Goal: Task Accomplishment & Management: Manage account settings

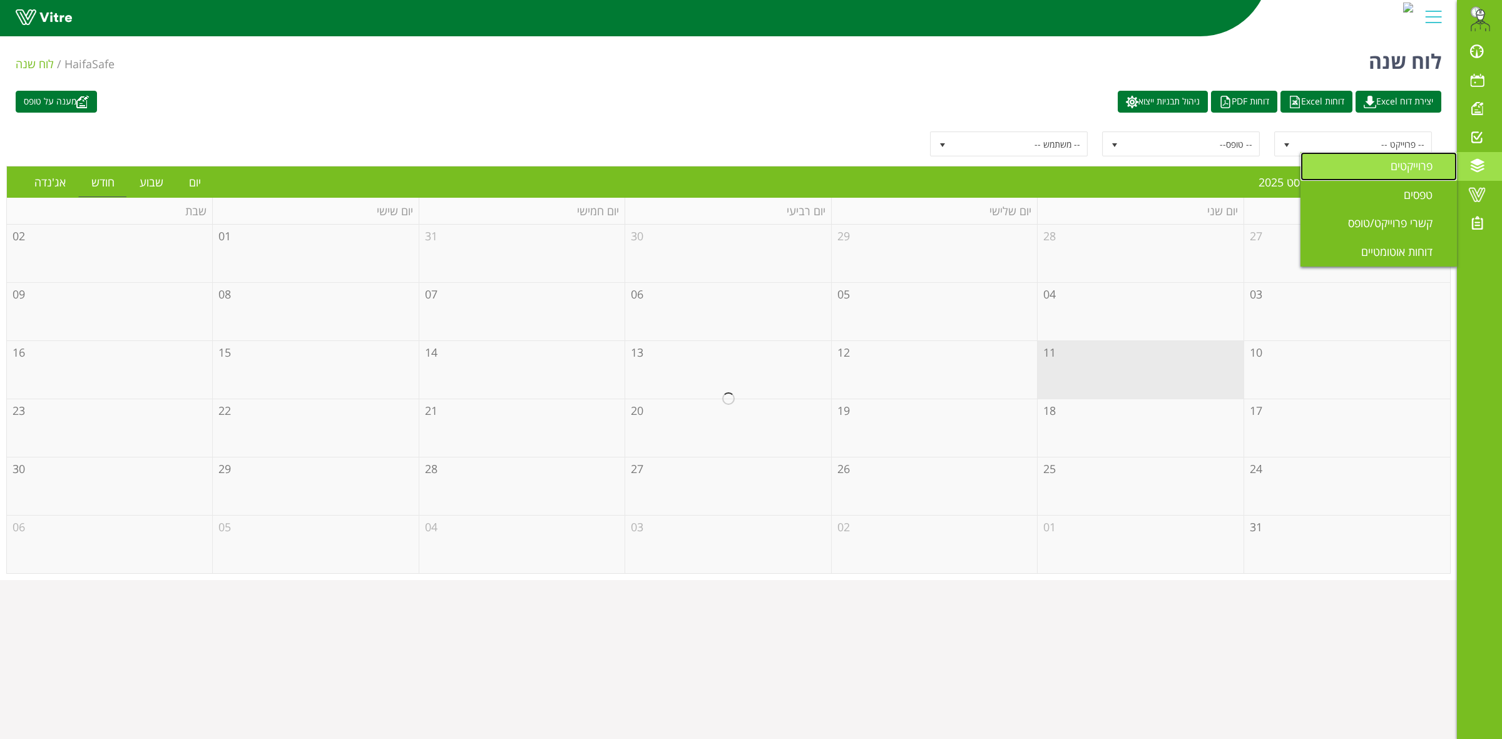
click at [1400, 170] on span "פרוייקטים" at bounding box center [1418, 165] width 57 height 15
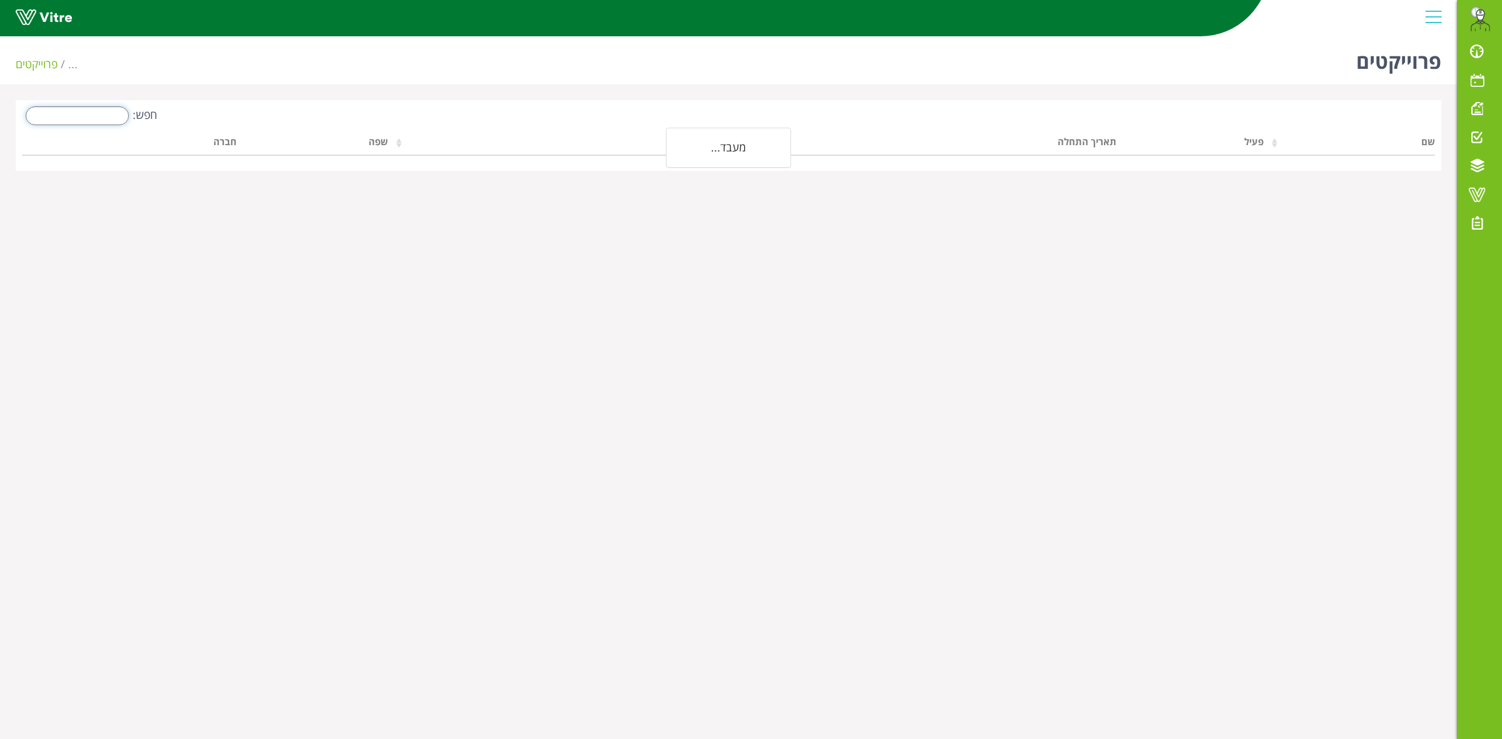
click at [108, 113] on input "חפש:" at bounding box center [77, 115] width 103 height 19
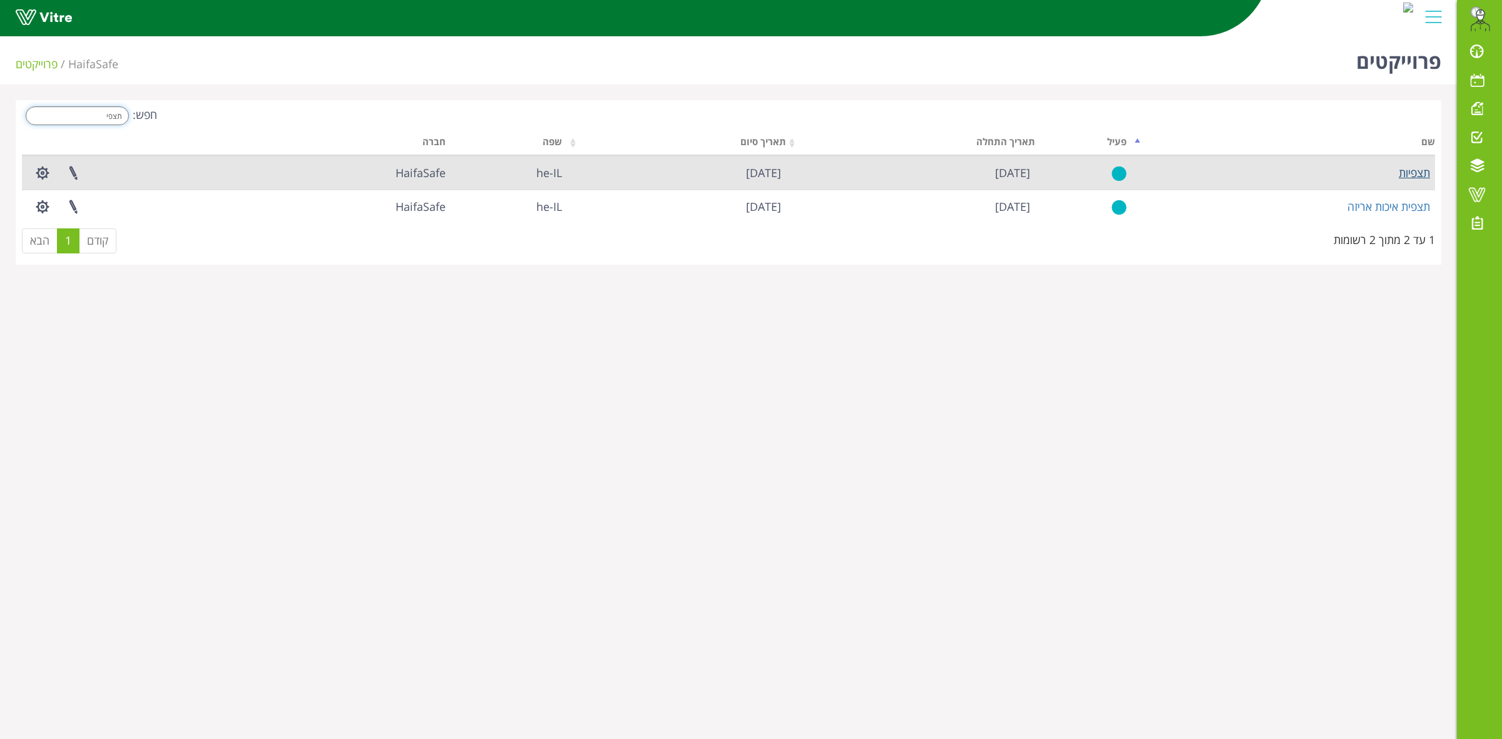
type input "תצפי"
click at [1418, 178] on link "תצפיות" at bounding box center [1414, 172] width 31 height 15
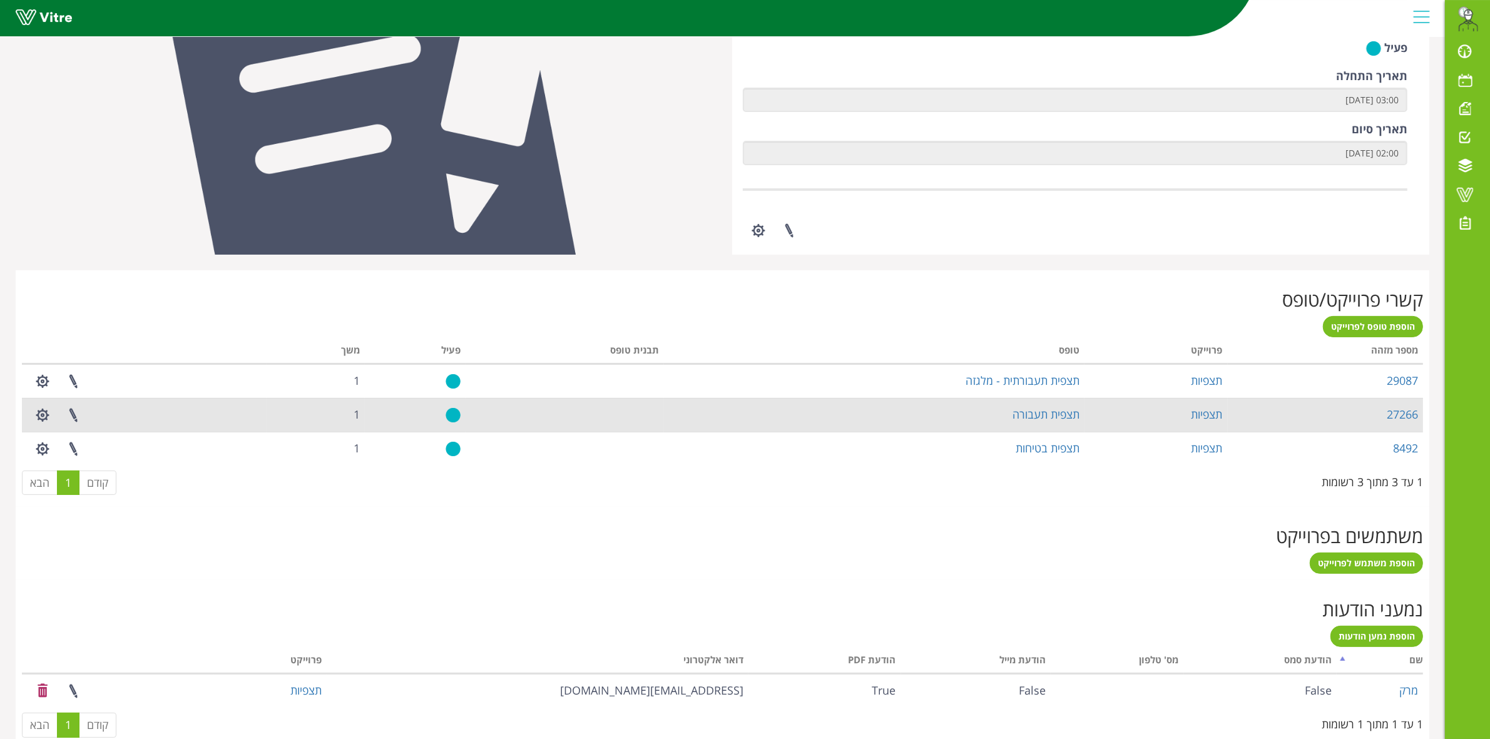
scroll to position [294, 0]
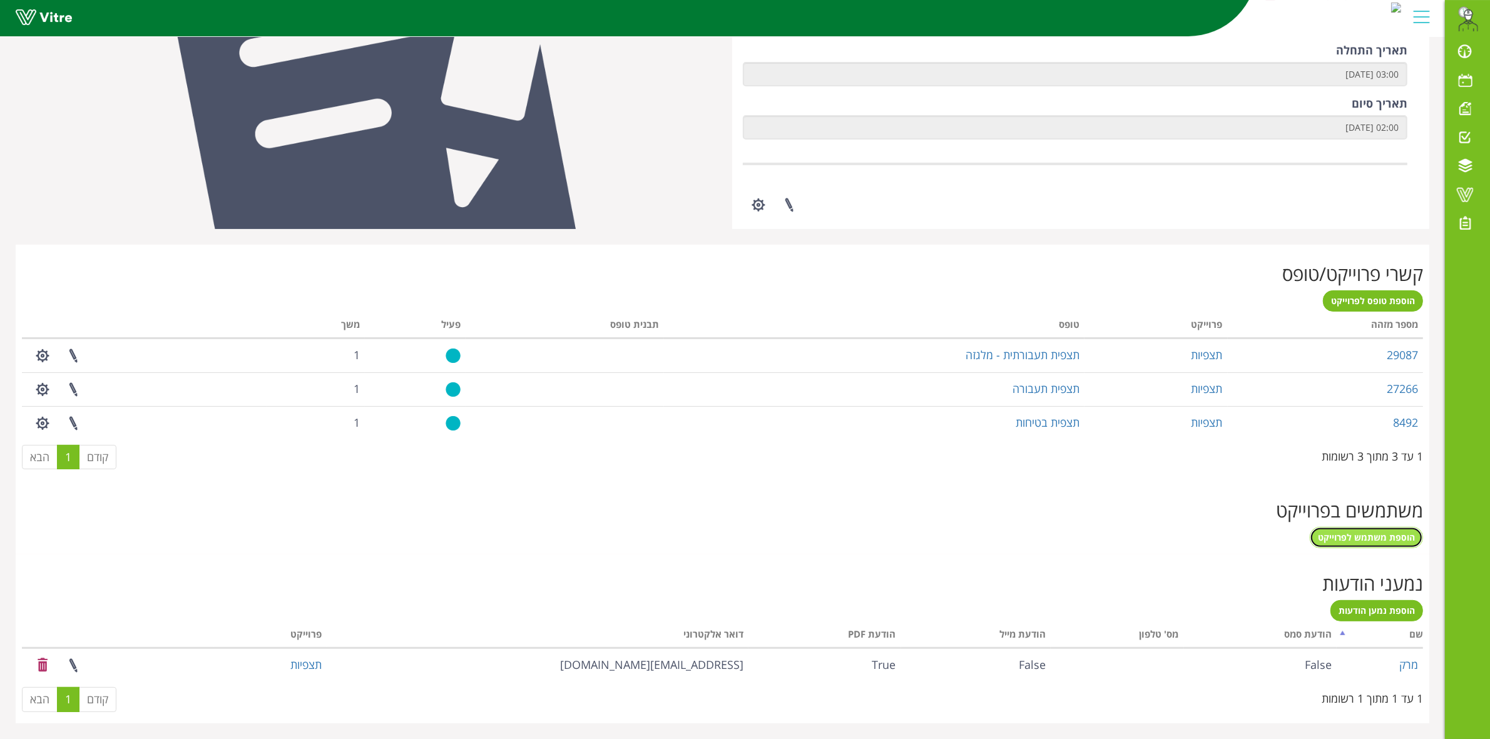
click at [1349, 540] on span "הוספת משתמש לפרוייקט" at bounding box center [1366, 537] width 97 height 12
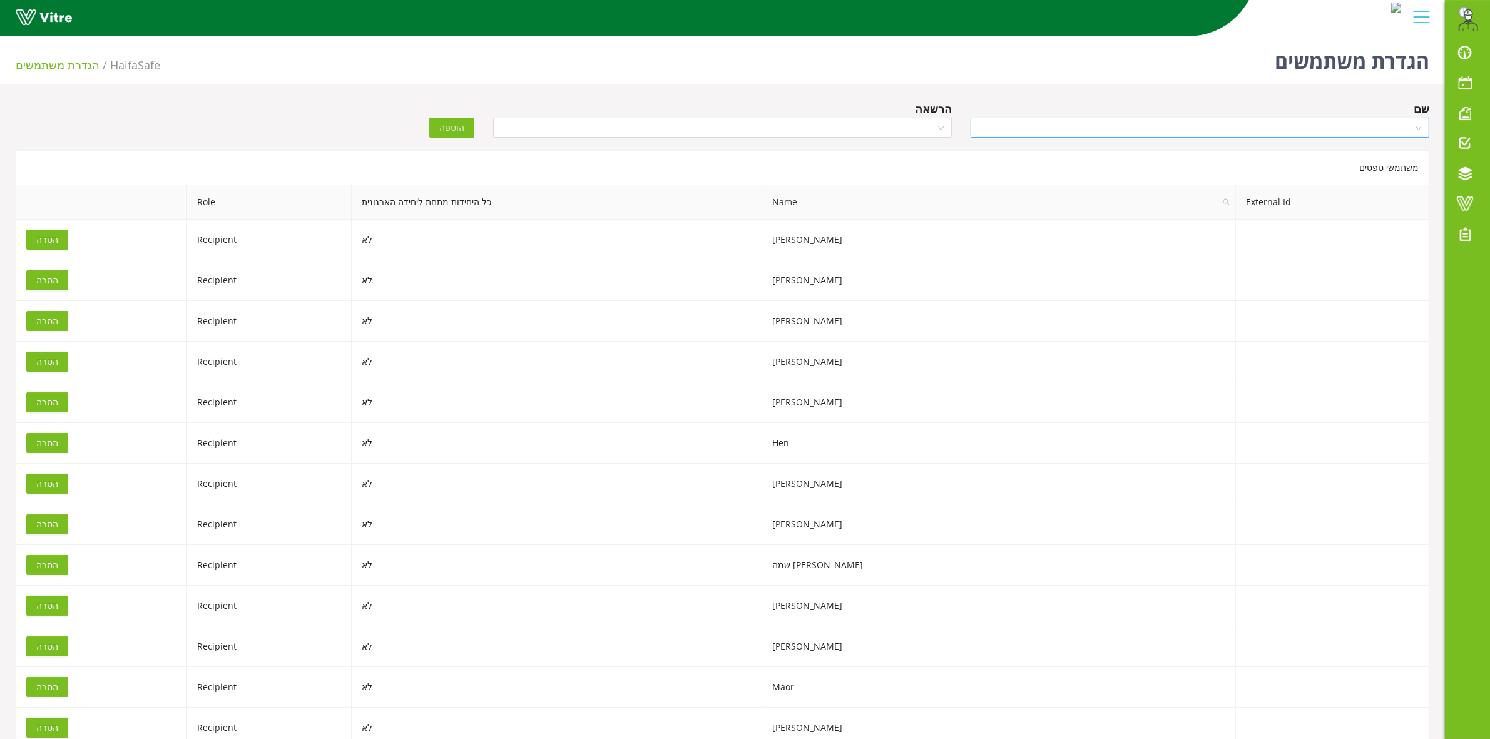
click at [1070, 130] on input "search" at bounding box center [1195, 127] width 435 height 19
type input "KI"
click at [1313, 165] on div "Kiril" at bounding box center [1200, 172] width 444 height 14
click at [802, 135] on input "search" at bounding box center [718, 127] width 435 height 19
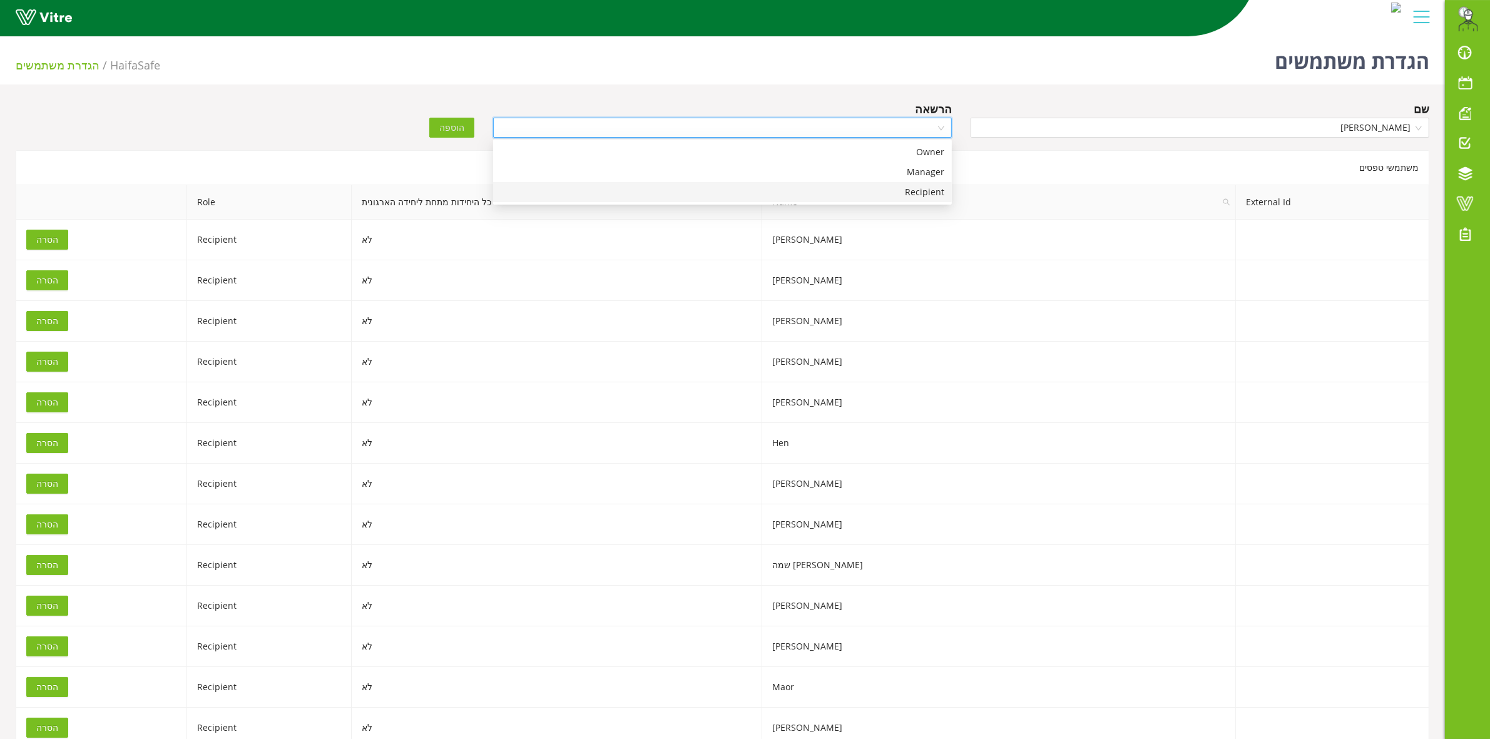
click at [887, 191] on div "Recipient" at bounding box center [723, 192] width 444 height 14
click at [447, 129] on span "הוספה" at bounding box center [451, 128] width 25 height 14
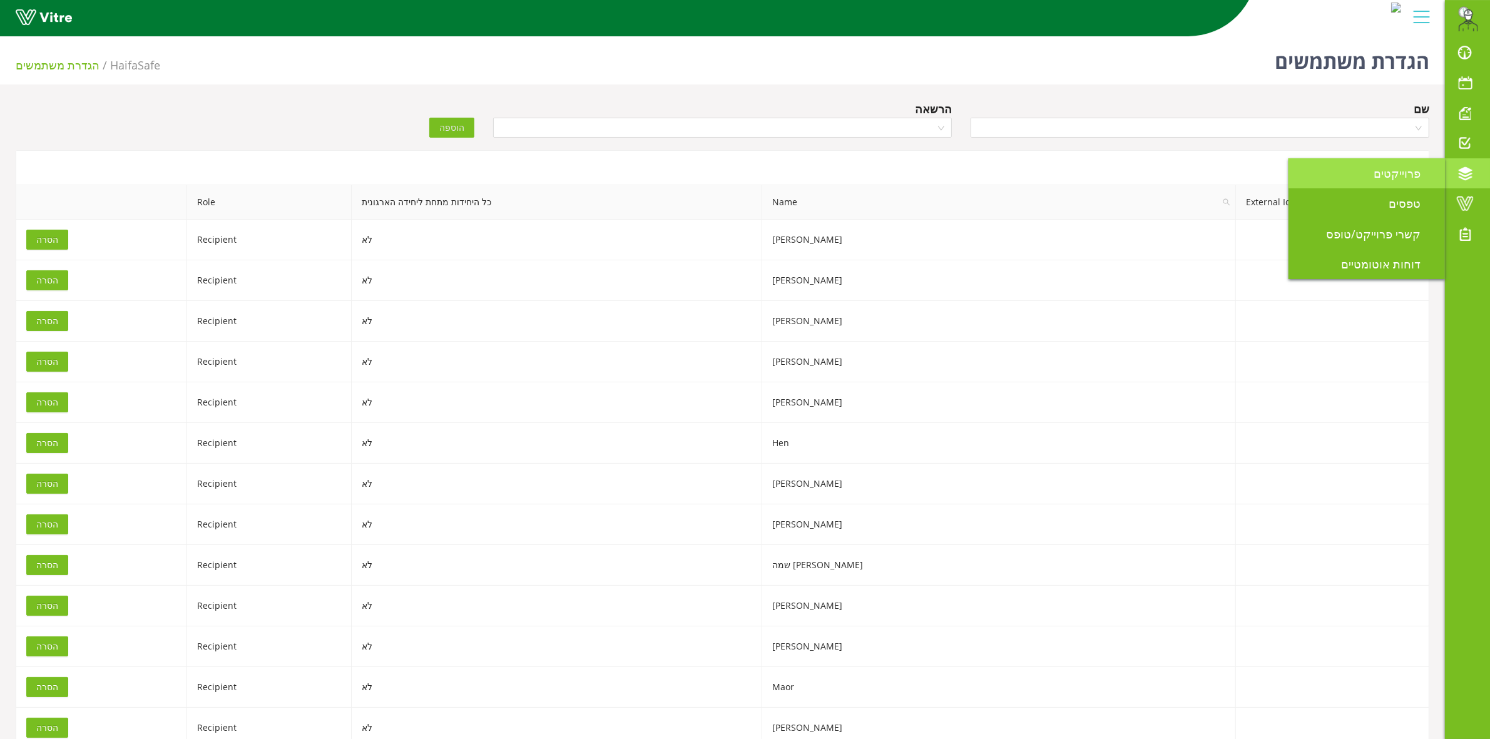
click at [1399, 173] on span "פרוייקטים" at bounding box center [1405, 173] width 62 height 15
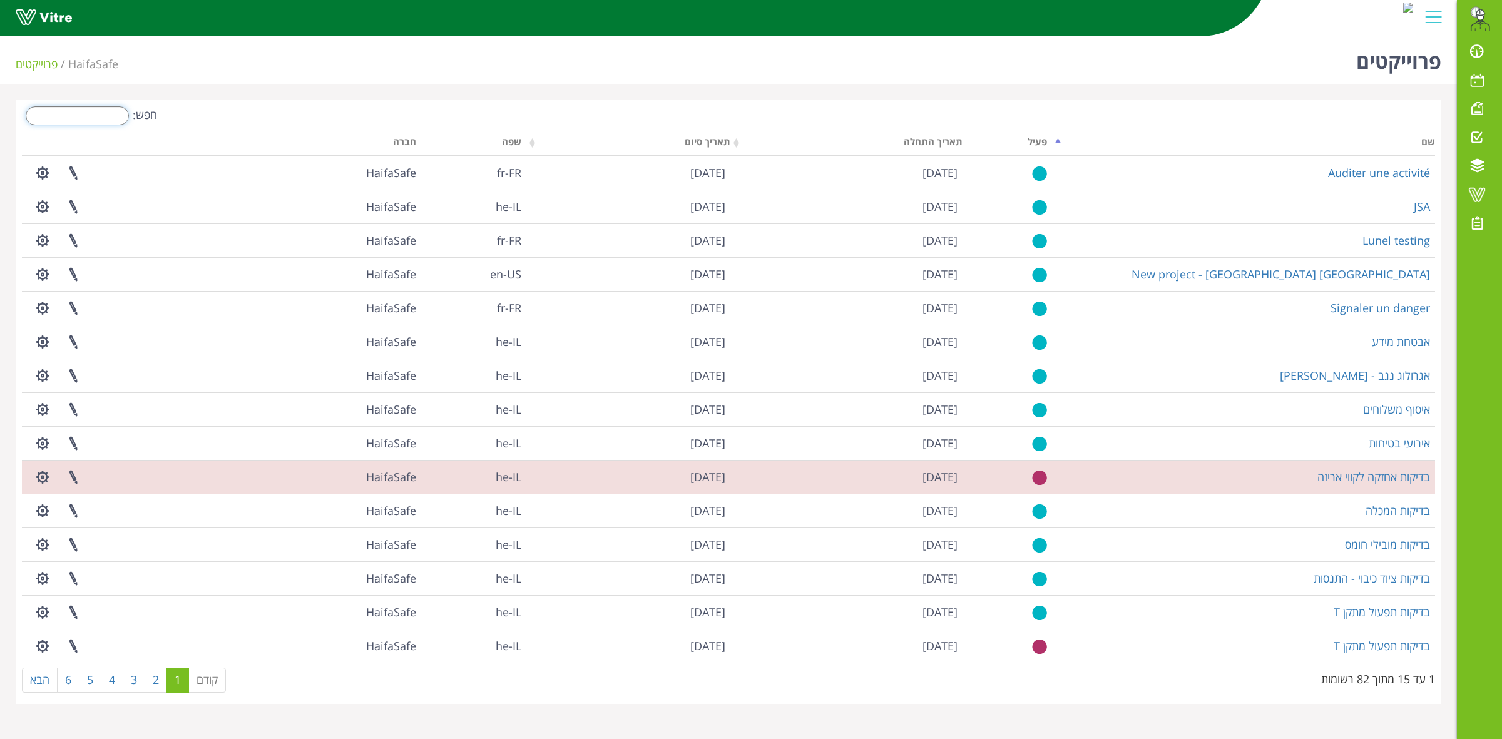
click at [77, 113] on input "חפש:" at bounding box center [77, 115] width 103 height 19
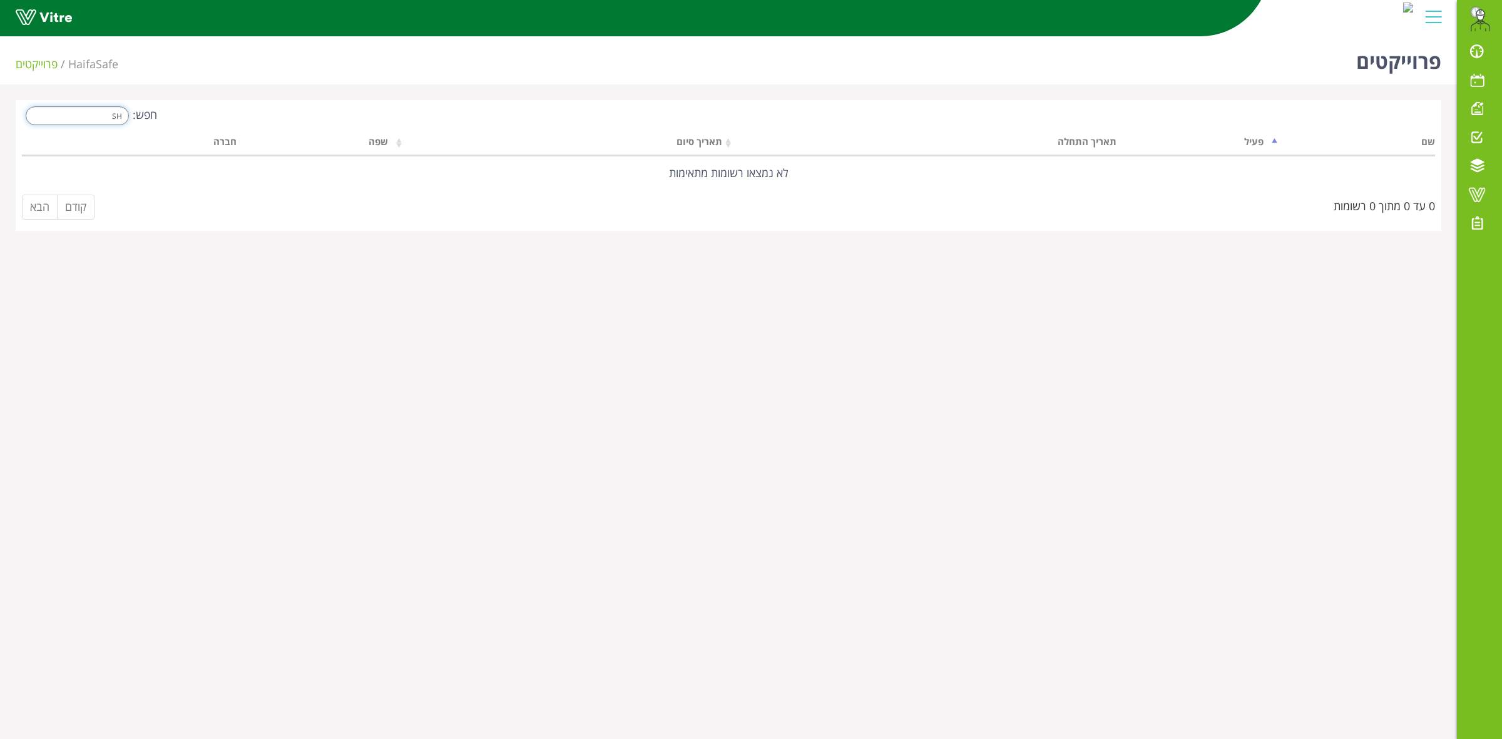
type input "S"
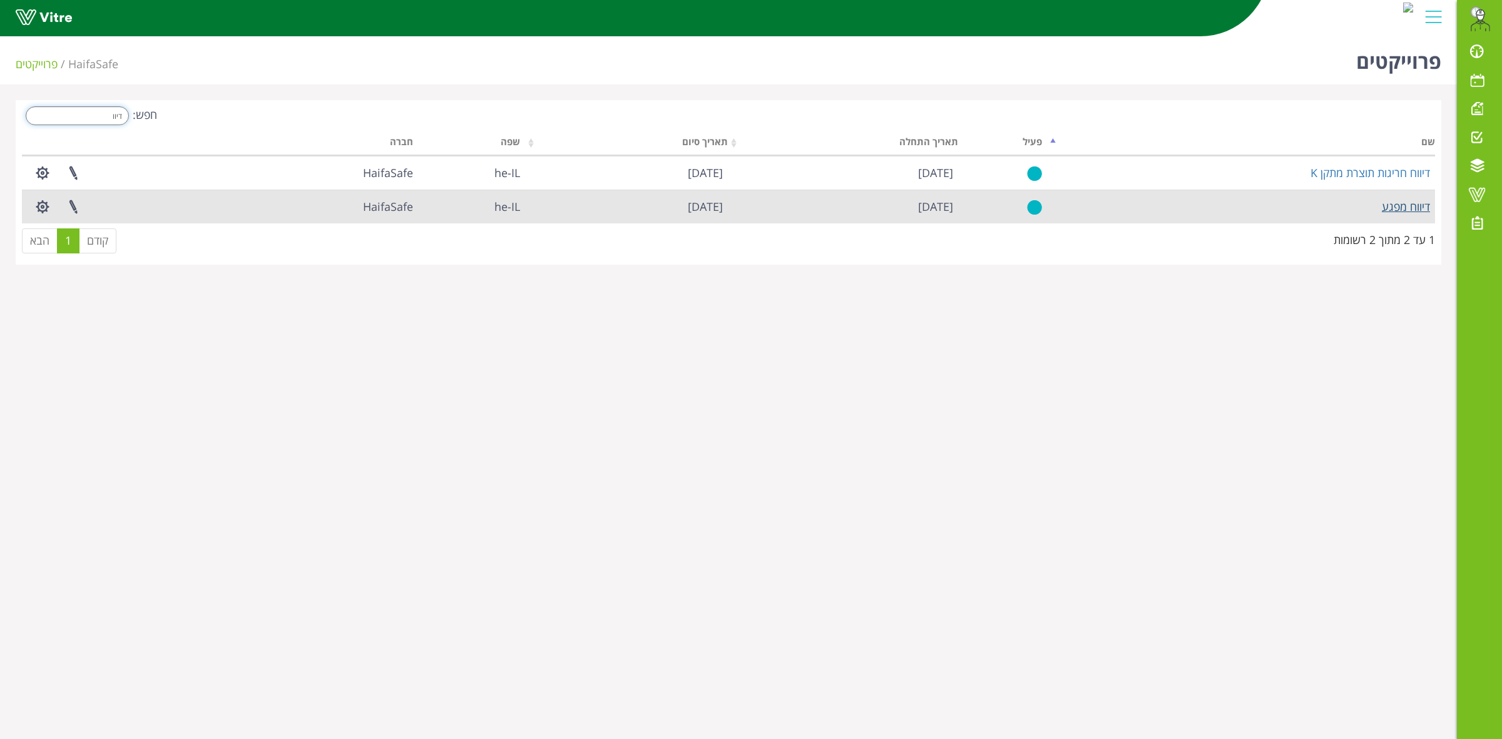
type input "דיוו"
click at [1396, 205] on link "דיווח מפגע" at bounding box center [1406, 206] width 48 height 15
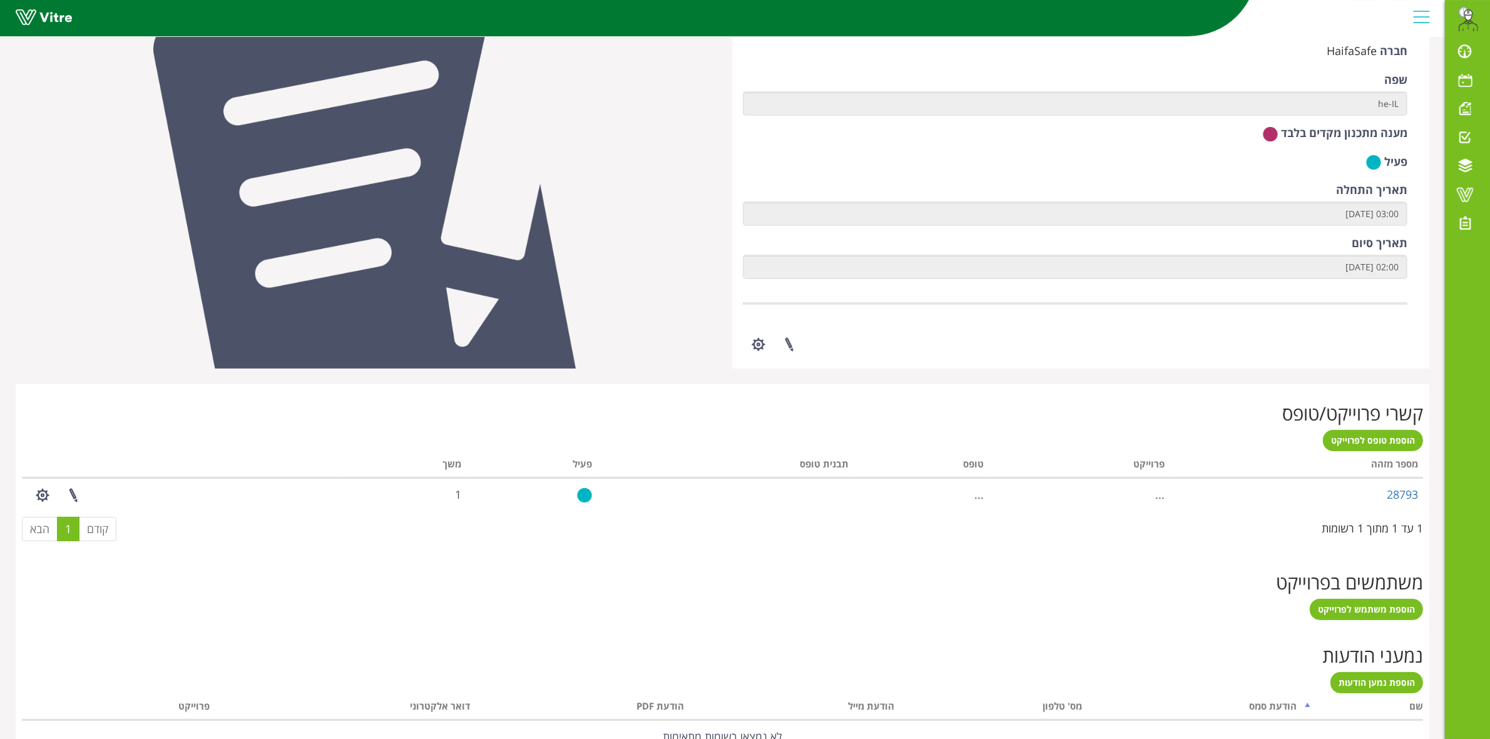
scroll to position [165, 0]
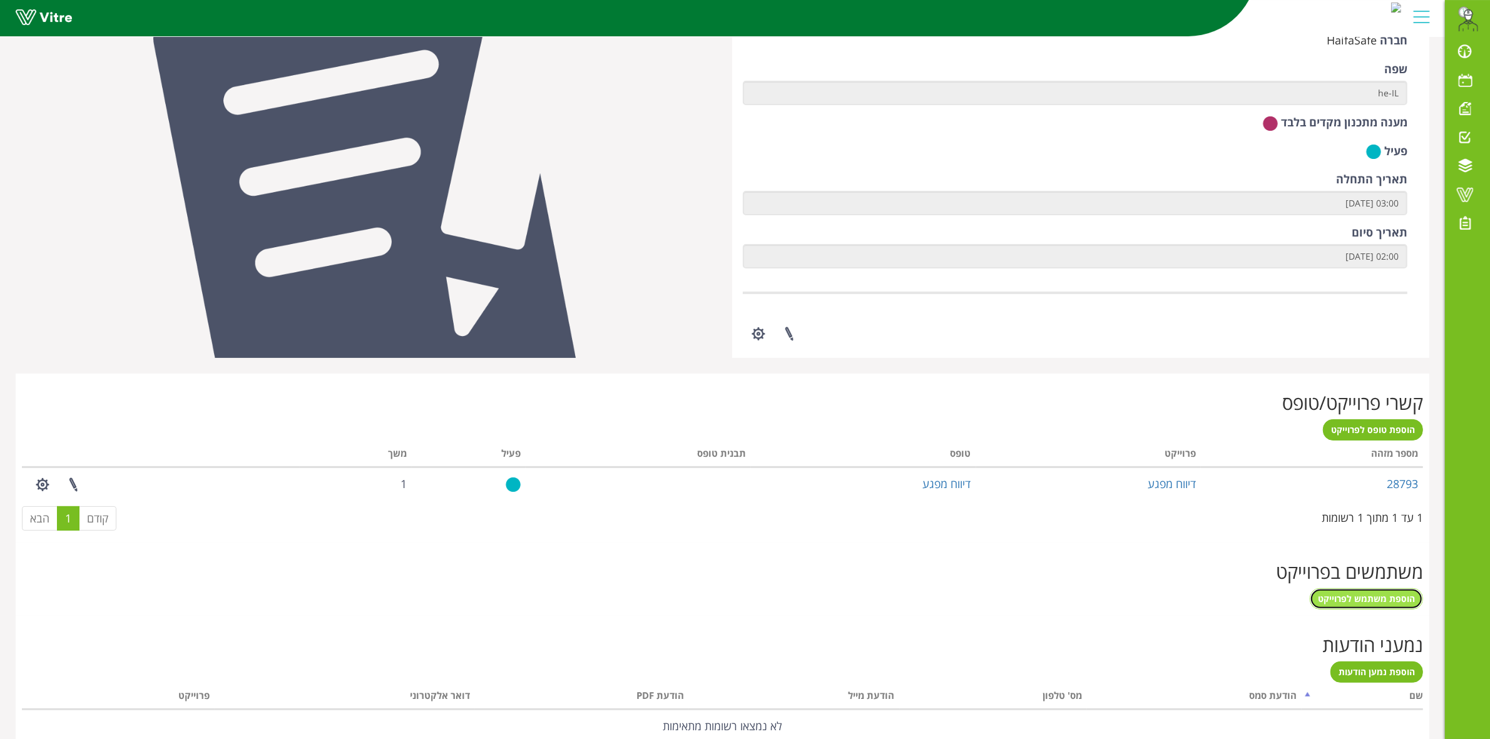
click at [1377, 593] on span "הוספת משתמש לפרוייקט" at bounding box center [1366, 599] width 97 height 12
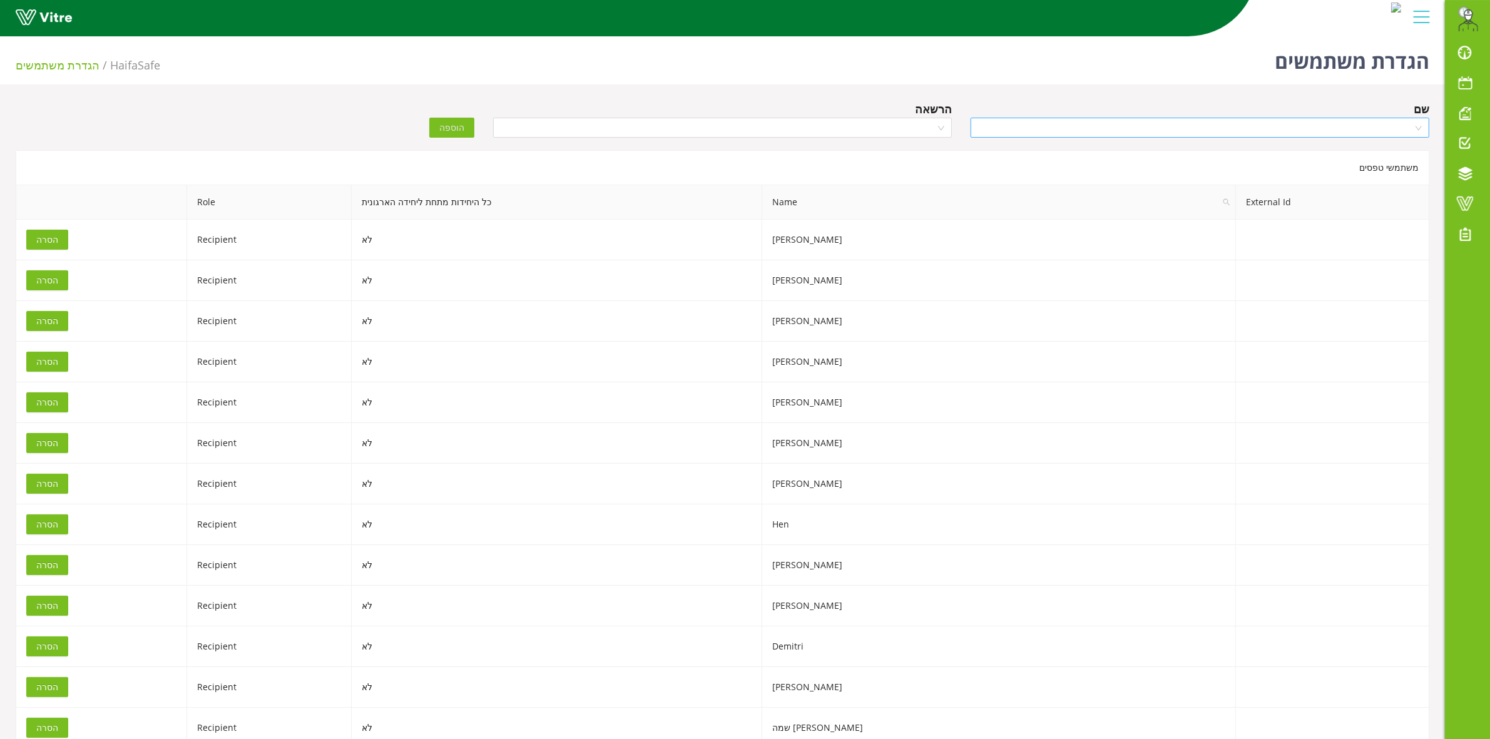
click at [1097, 126] on input "search" at bounding box center [1195, 127] width 435 height 19
type input "KIR"
click at [1365, 168] on div "Kiril" at bounding box center [1200, 172] width 444 height 14
click at [797, 130] on input "search" at bounding box center [718, 127] width 435 height 19
click at [849, 177] on div "Manager" at bounding box center [723, 172] width 444 height 14
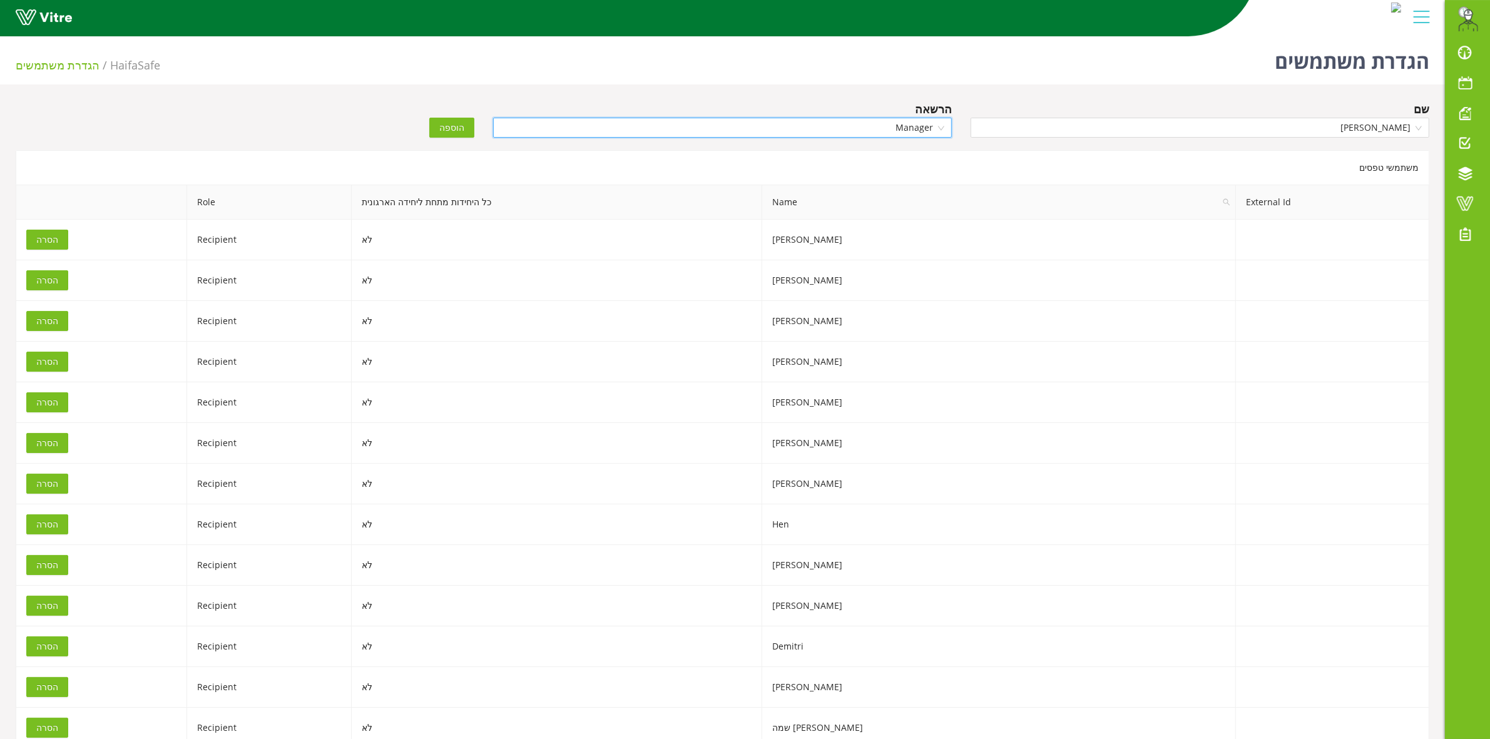
click at [897, 123] on span "Manager" at bounding box center [723, 127] width 444 height 19
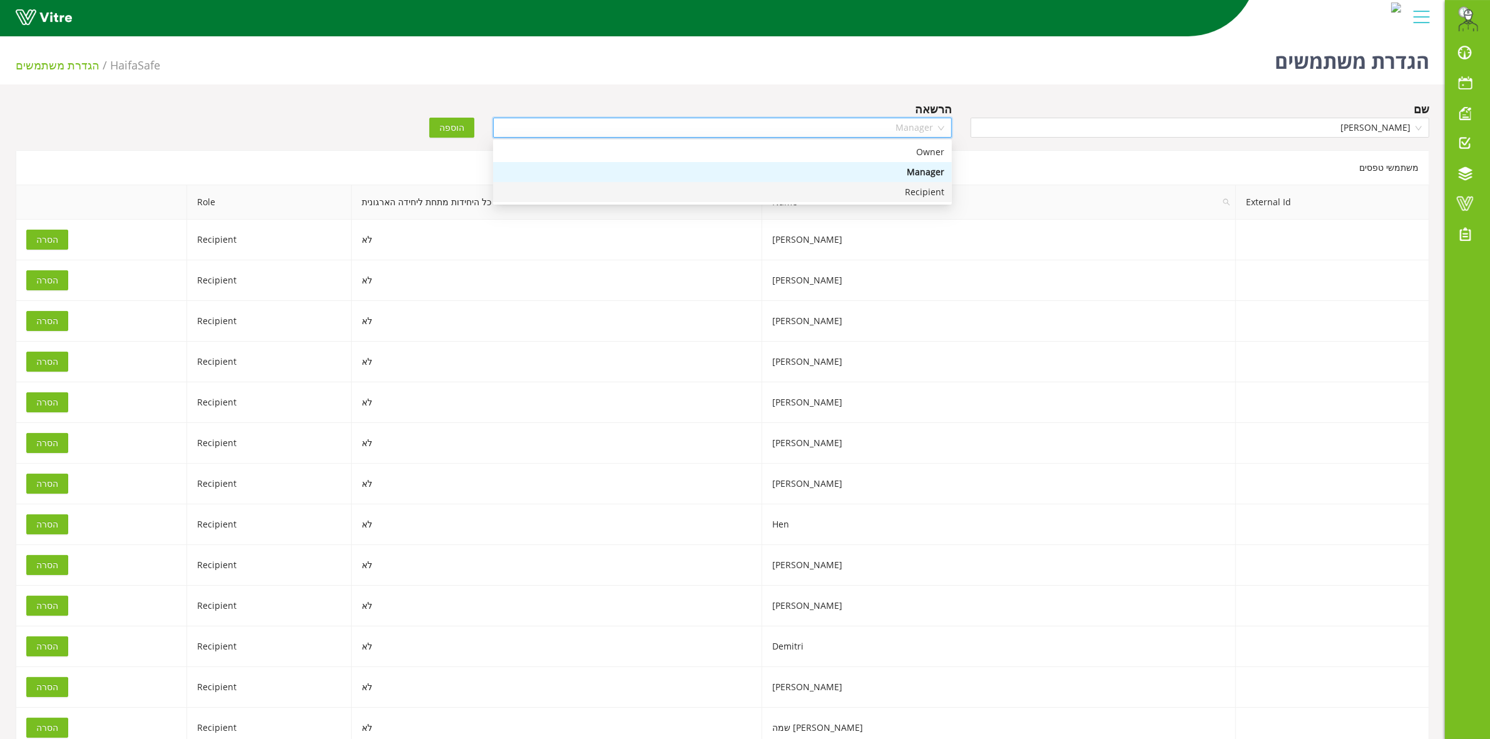
click at [921, 193] on div "Recipient" at bounding box center [723, 192] width 444 height 14
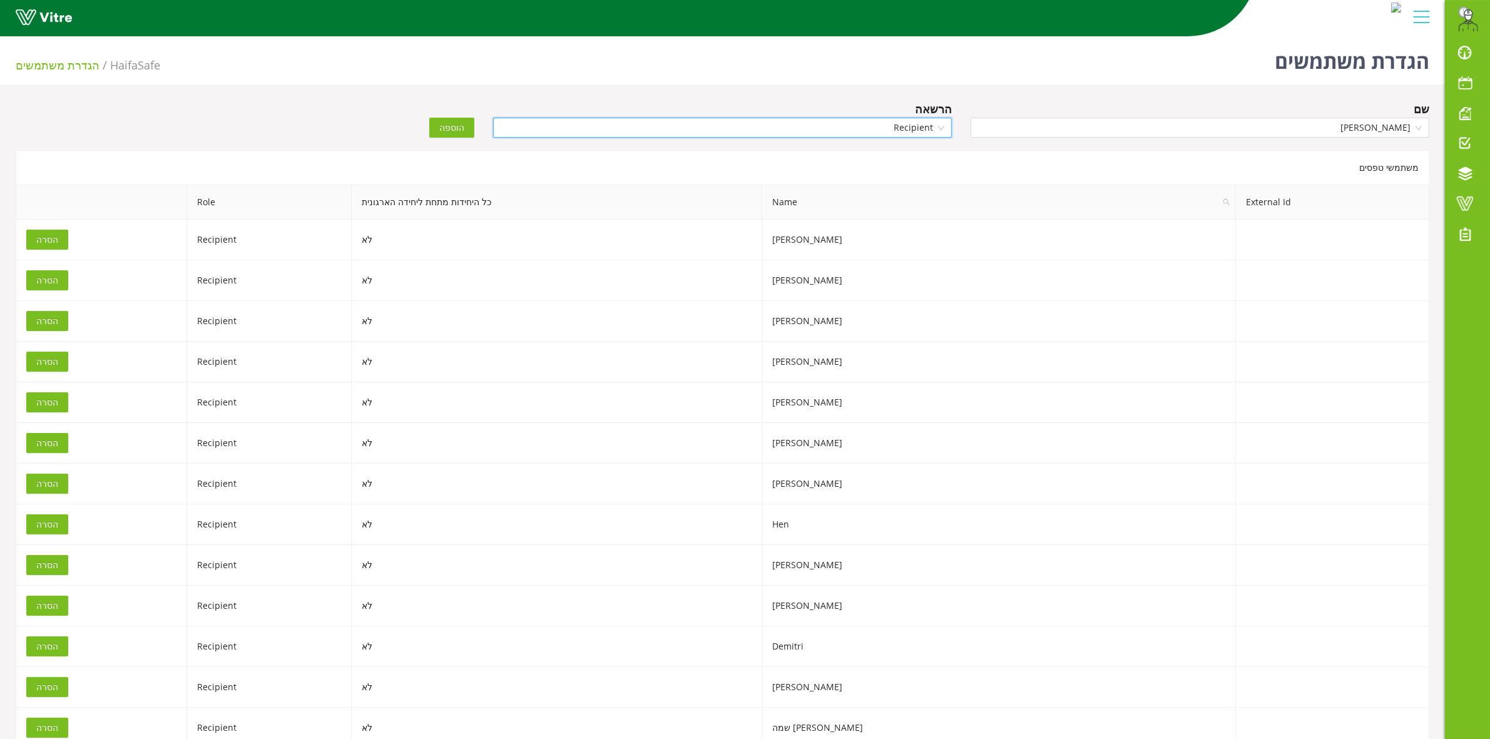
click at [449, 132] on span "הוספה" at bounding box center [451, 128] width 25 height 14
click at [1468, 200] on span at bounding box center [1464, 203] width 31 height 15
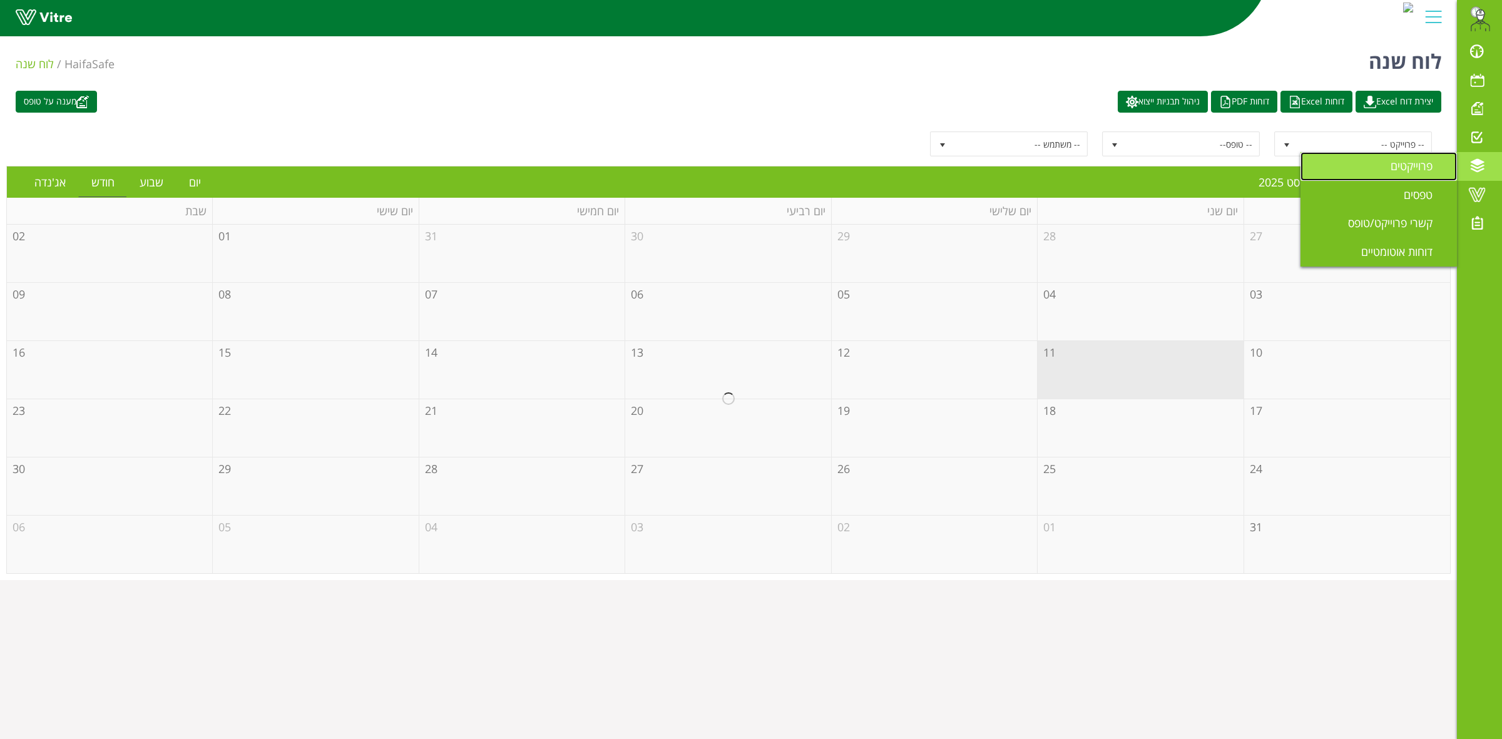
click at [1412, 165] on span "פרוייקטים" at bounding box center [1418, 165] width 57 height 15
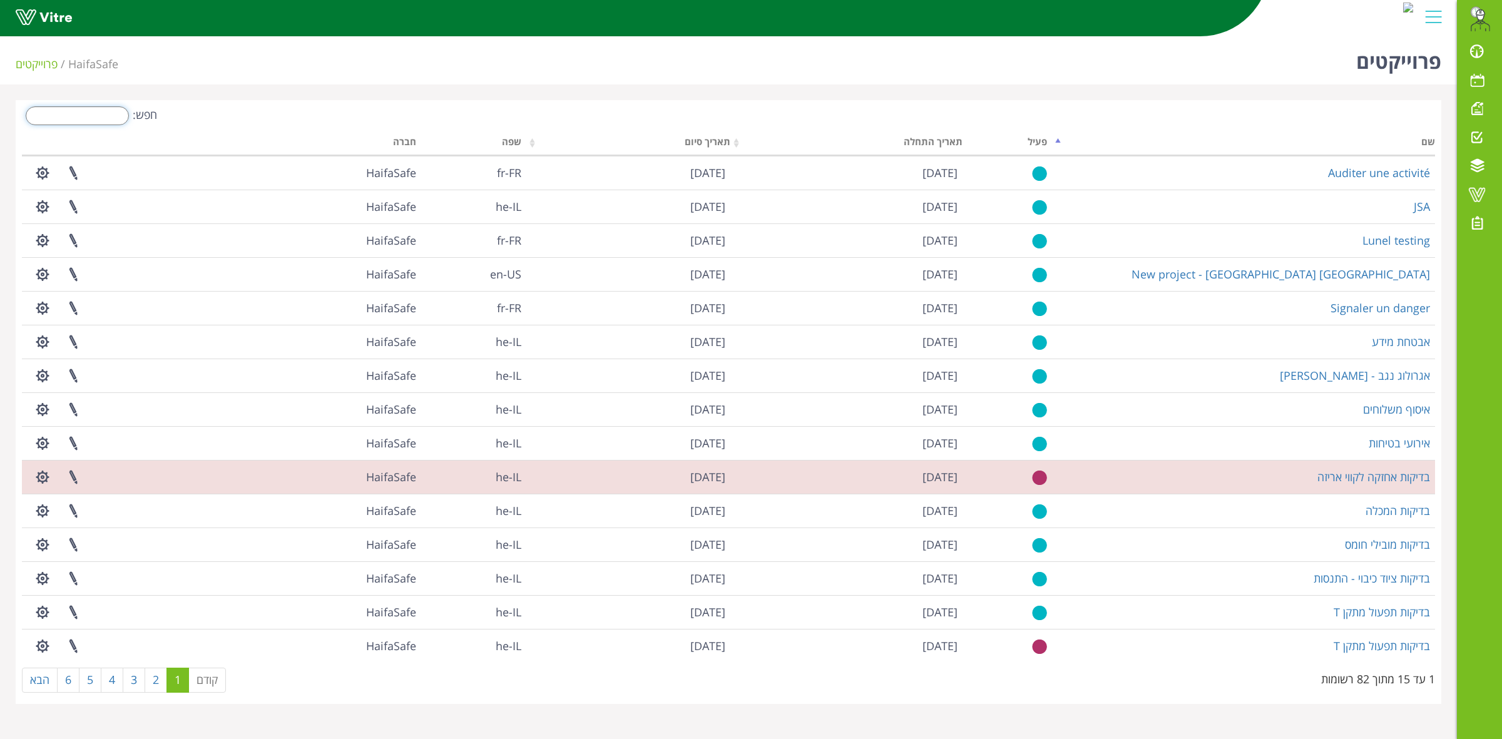
click at [94, 114] on input "חפש:" at bounding box center [77, 115] width 103 height 19
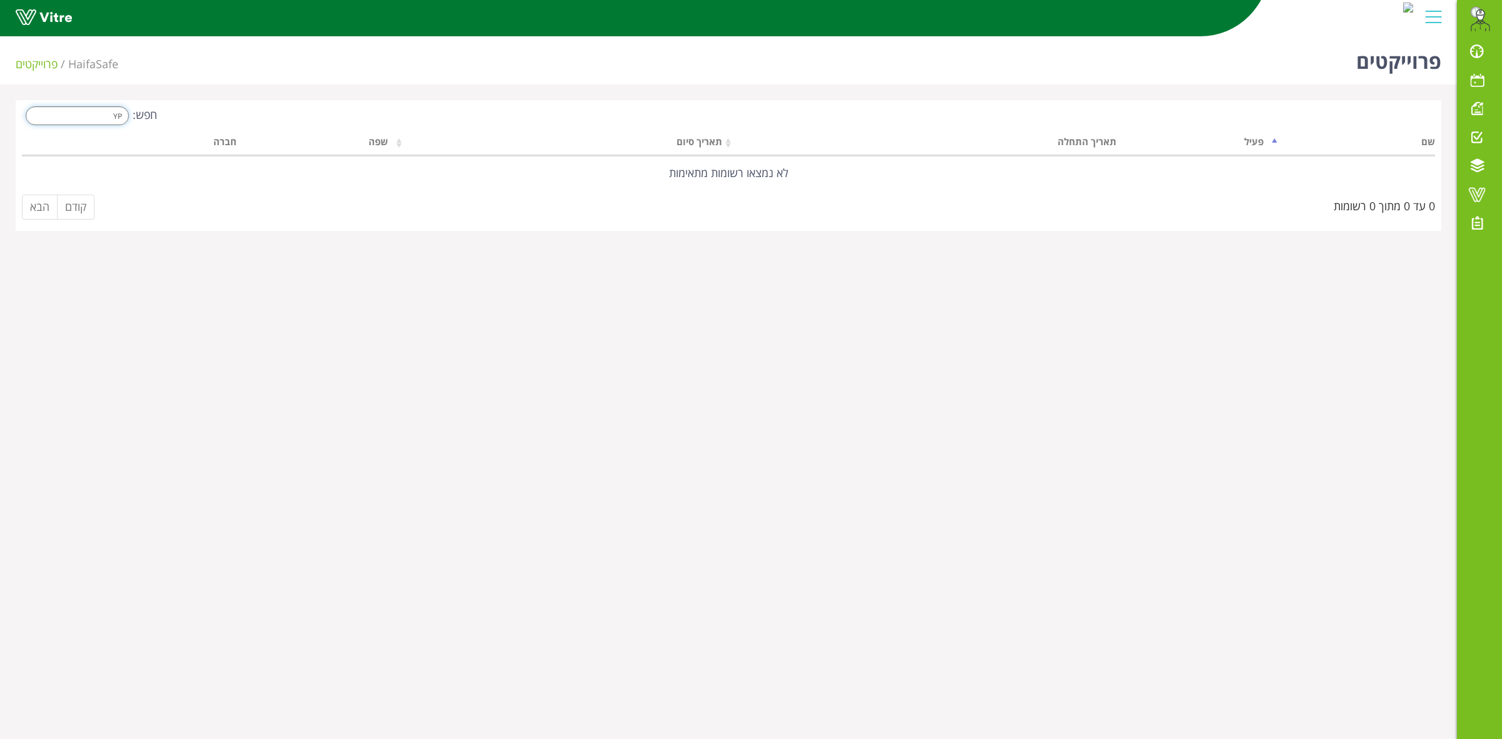
type input "Y"
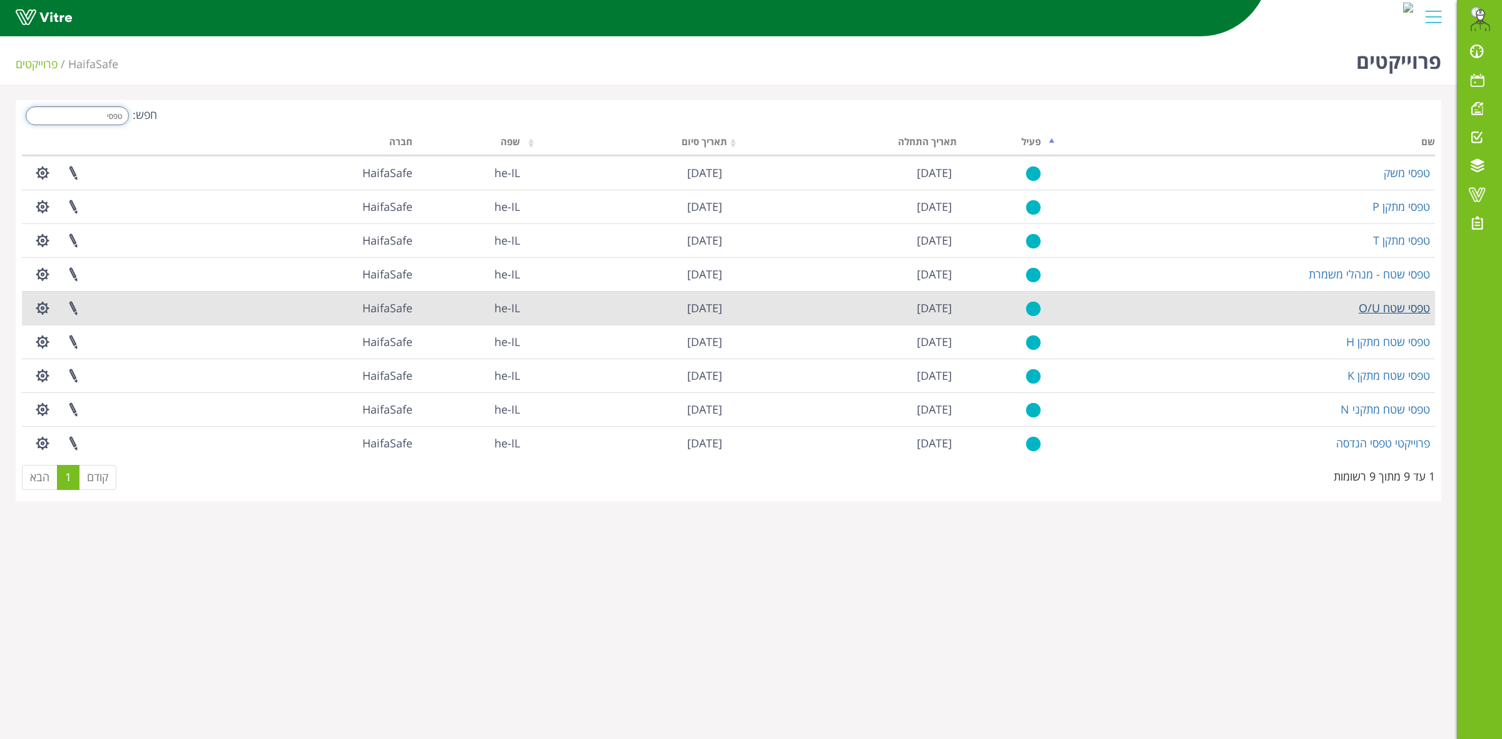
type input "טפסי"
click at [1391, 312] on link "טפסי שטח O/U" at bounding box center [1394, 307] width 71 height 15
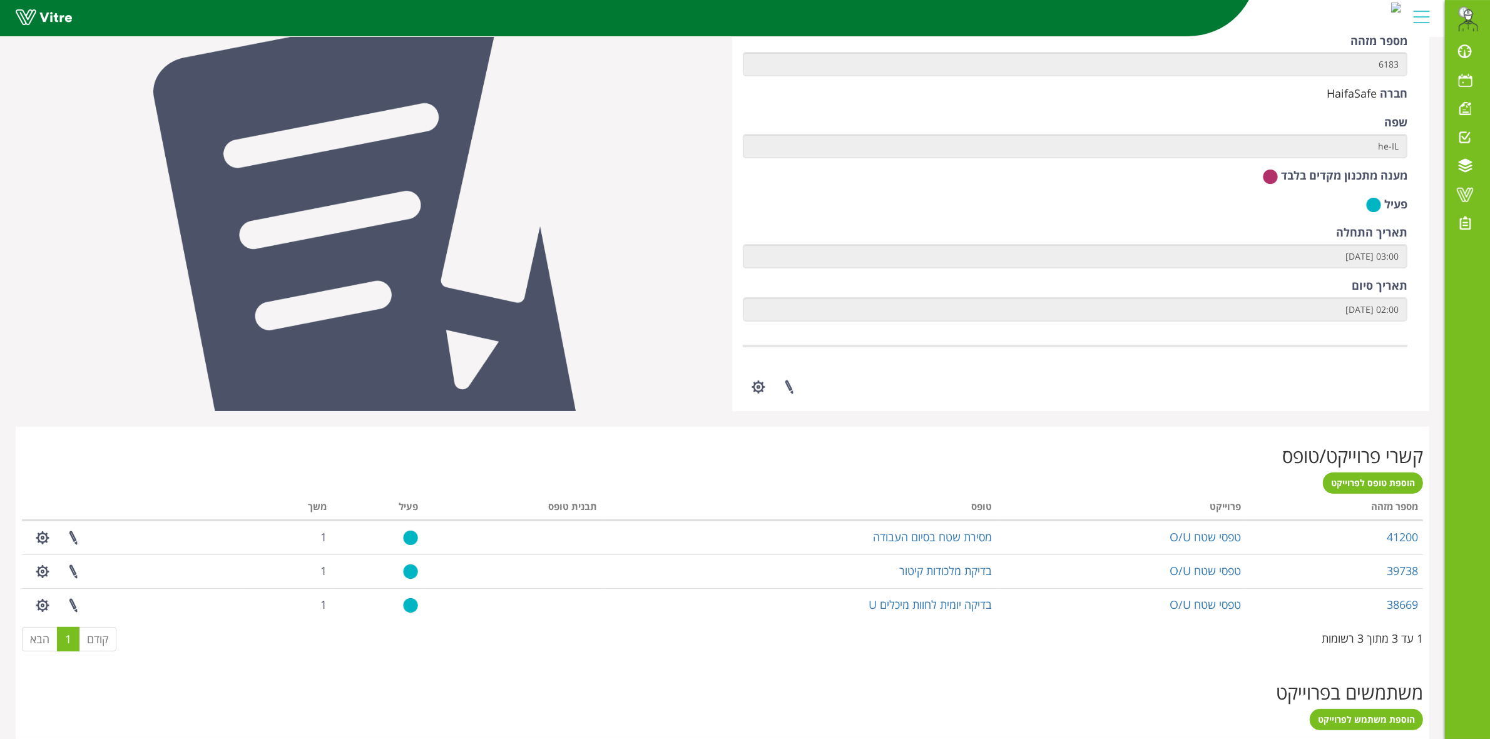
scroll to position [327, 0]
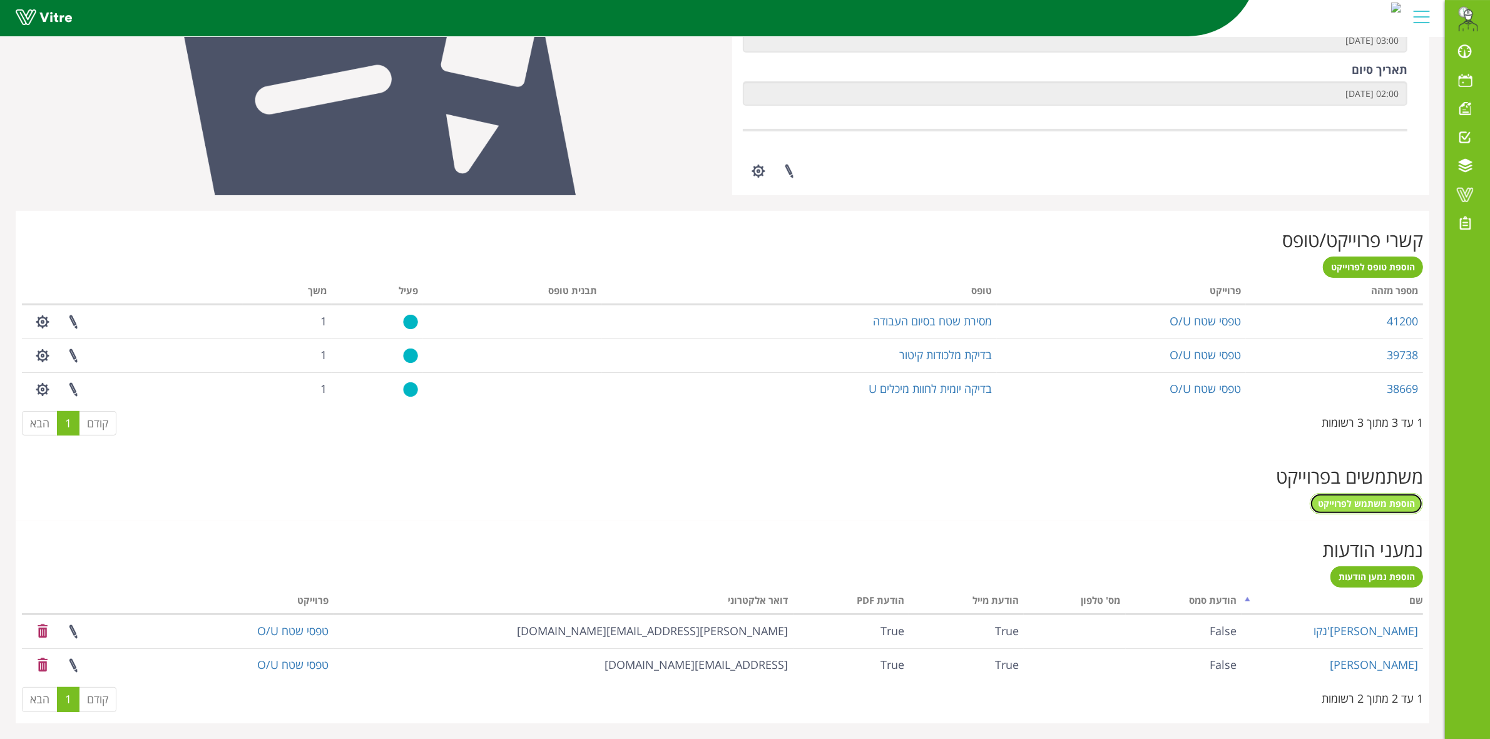
click at [1400, 506] on span "הוספת משתמש לפרוייקט" at bounding box center [1366, 503] width 97 height 12
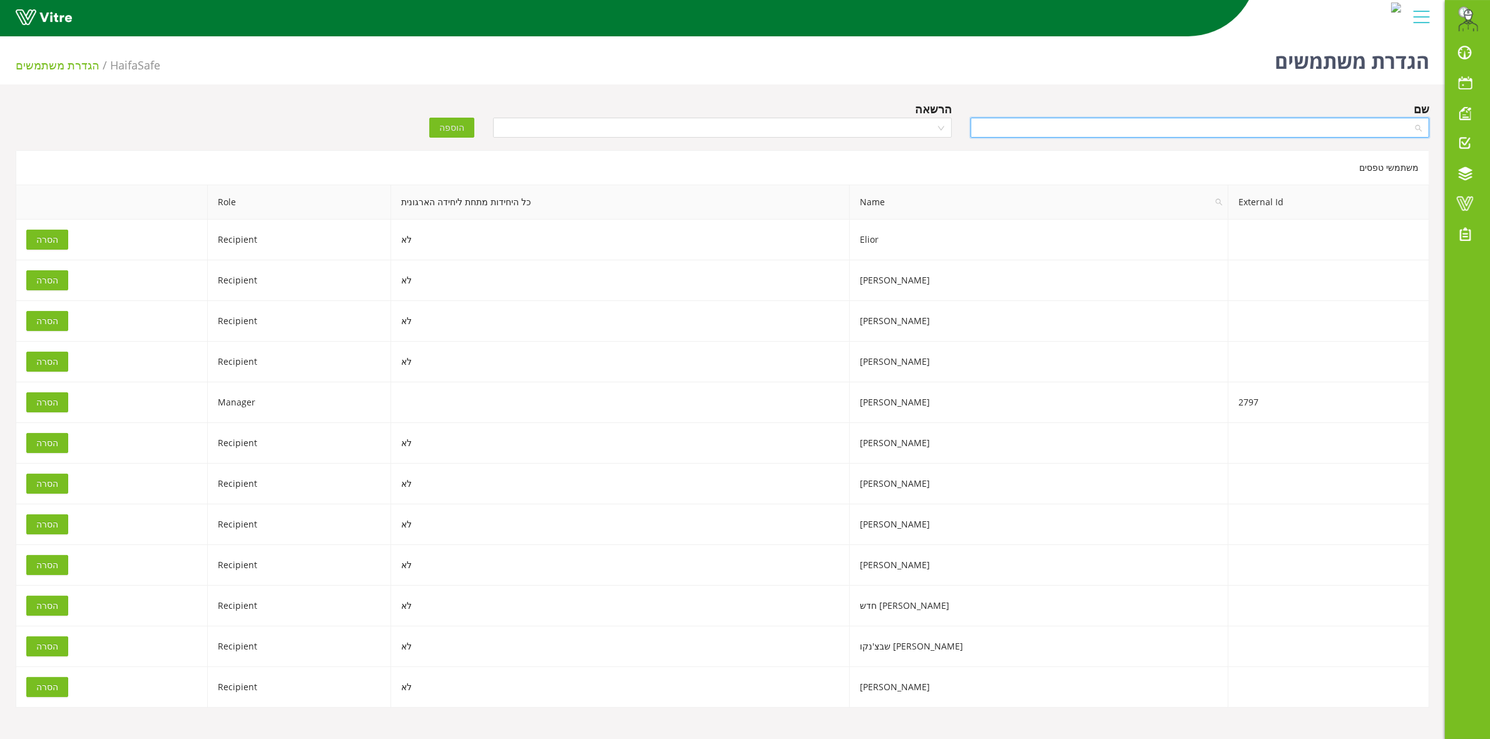
click at [999, 131] on input "search" at bounding box center [1195, 127] width 435 height 19
type input "KIR"
click at [1352, 167] on div "[PERSON_NAME]" at bounding box center [1200, 172] width 444 height 14
click at [840, 119] on input "search" at bounding box center [718, 127] width 435 height 19
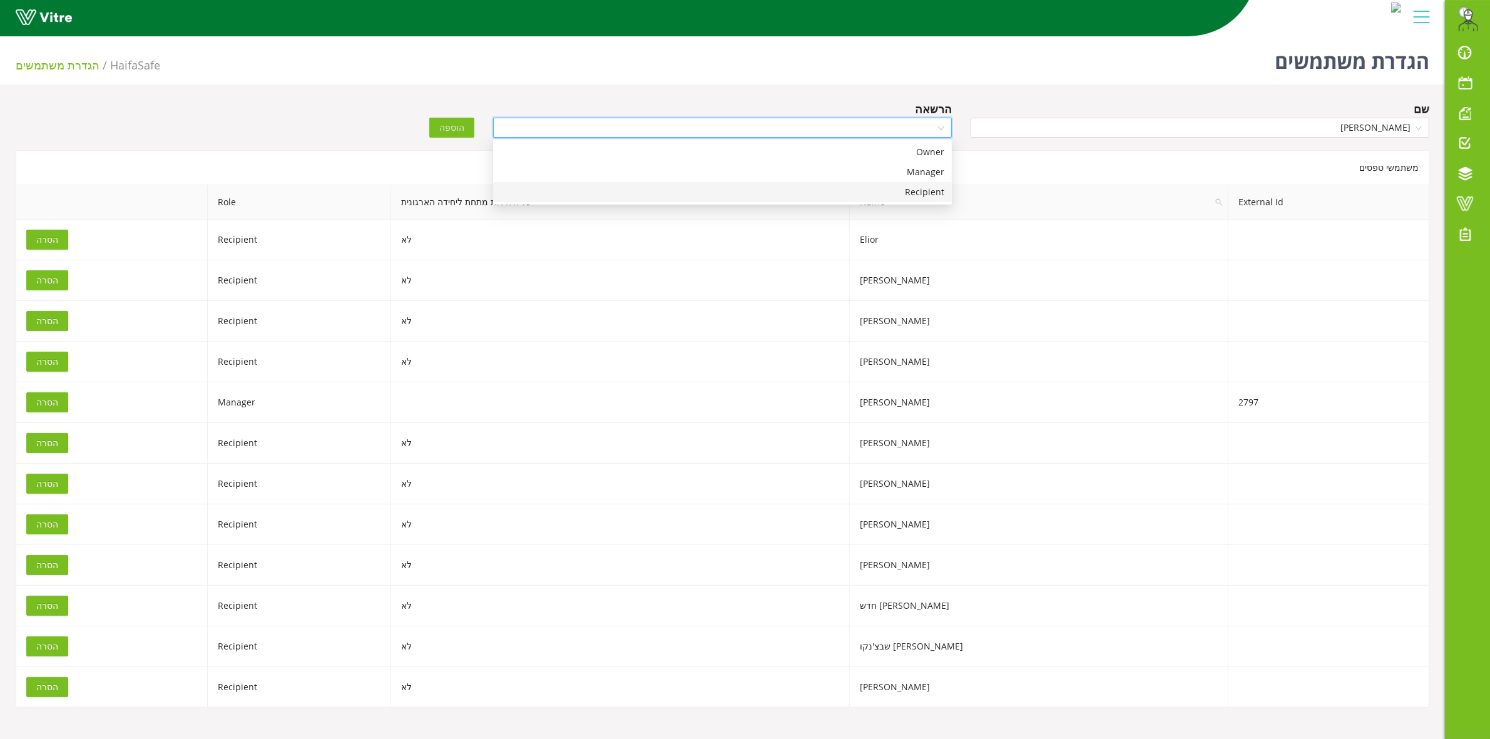
drag, startPoint x: 889, startPoint y: 195, endPoint x: 715, endPoint y: 182, distance: 174.4
click at [887, 195] on div "Recipient" at bounding box center [723, 192] width 444 height 14
click at [451, 133] on span "הוספה" at bounding box center [451, 128] width 25 height 14
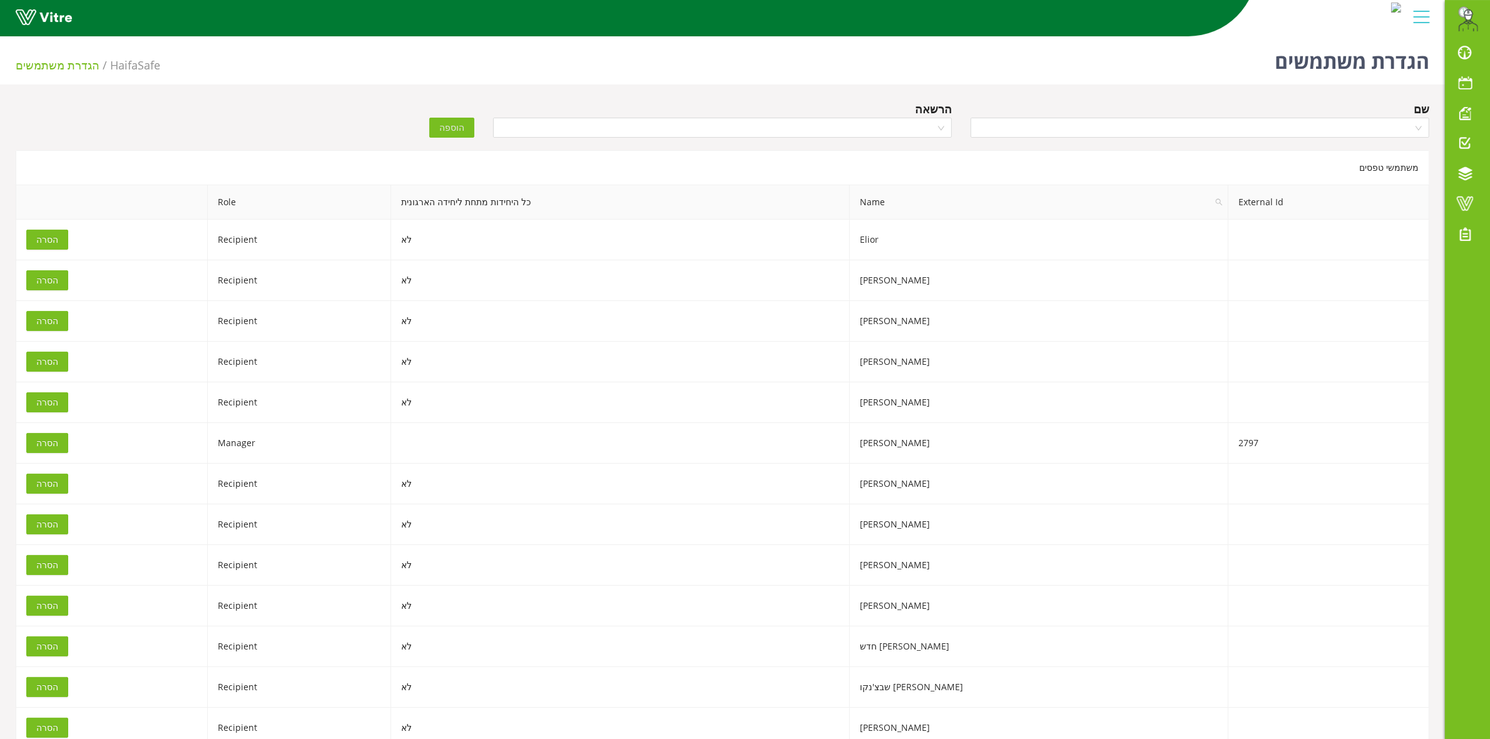
click at [332, 120] on div "הוספה" at bounding box center [364, 119] width 239 height 38
click at [1476, 198] on span at bounding box center [1464, 203] width 31 height 15
